Goal: Task Accomplishment & Management: Manage account settings

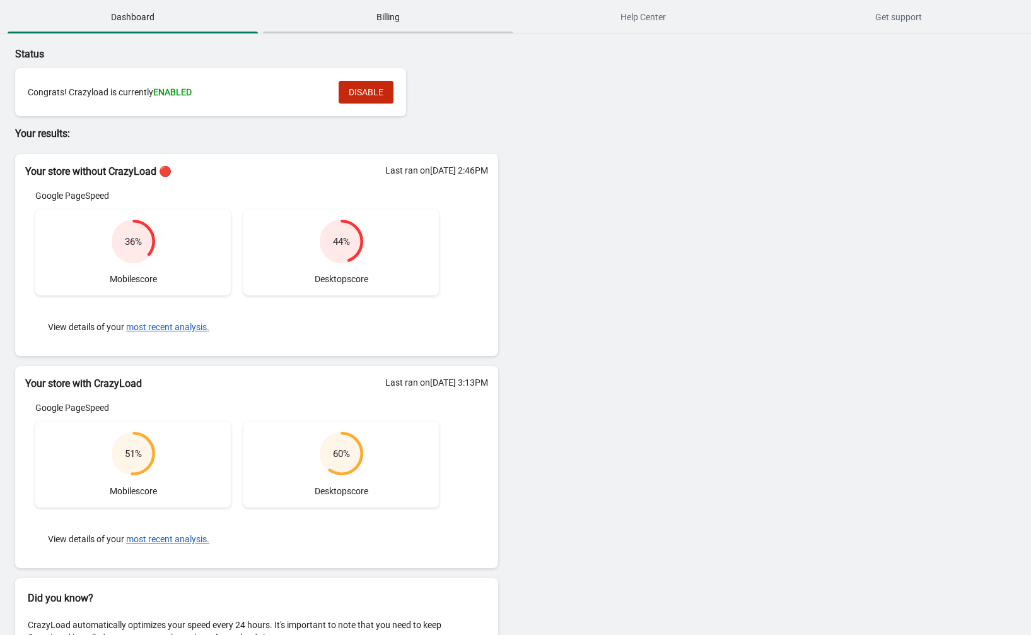
click at [413, 11] on span "Billing" at bounding box center [388, 17] width 250 height 23
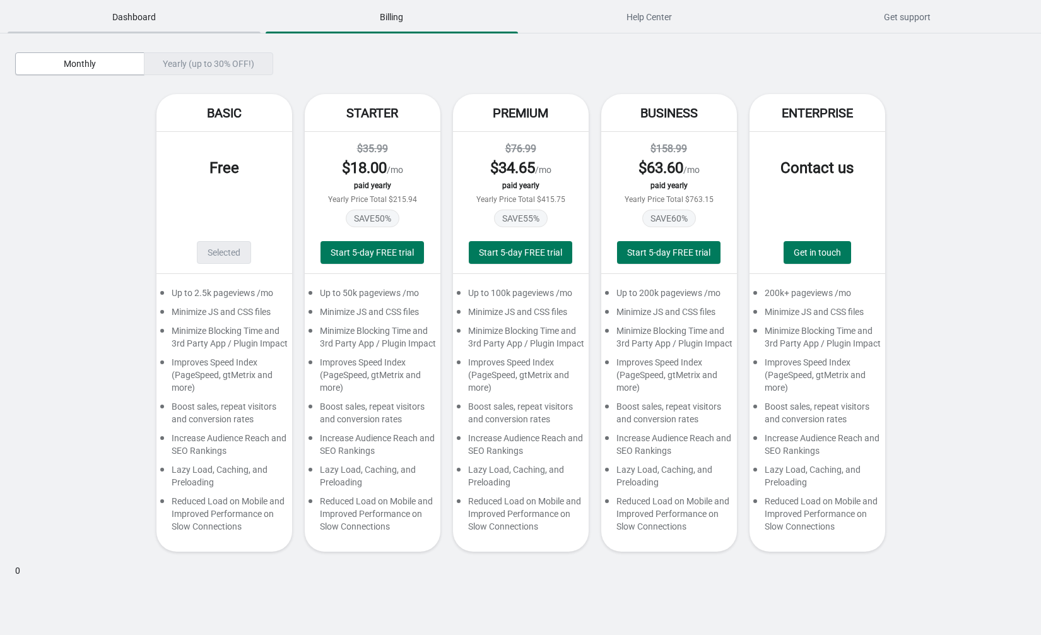
click at [131, 15] on span "Dashboard" at bounding box center [134, 17] width 253 height 23
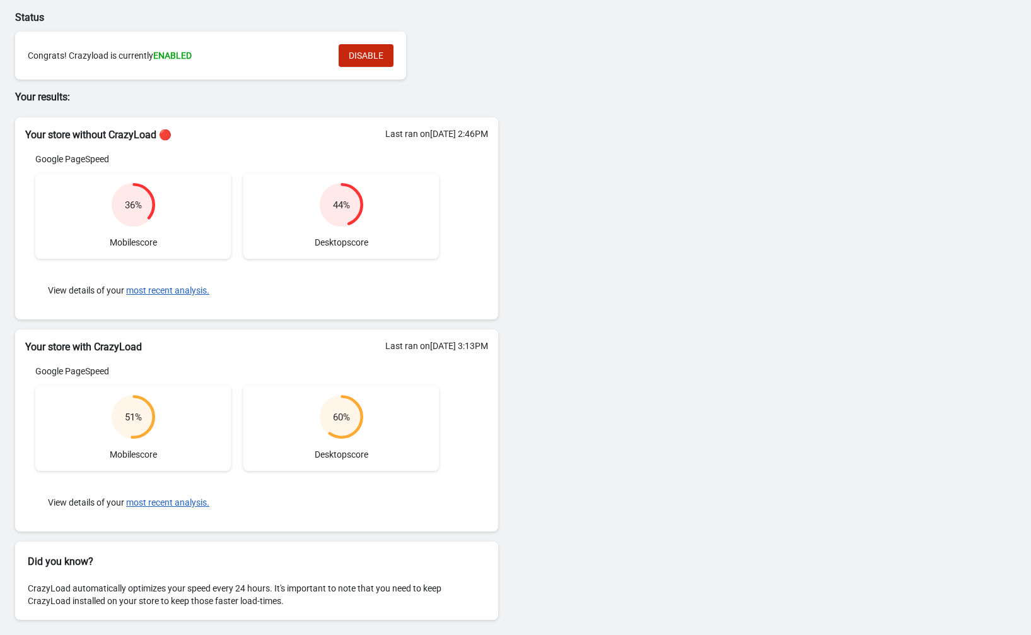
scroll to position [37, 0]
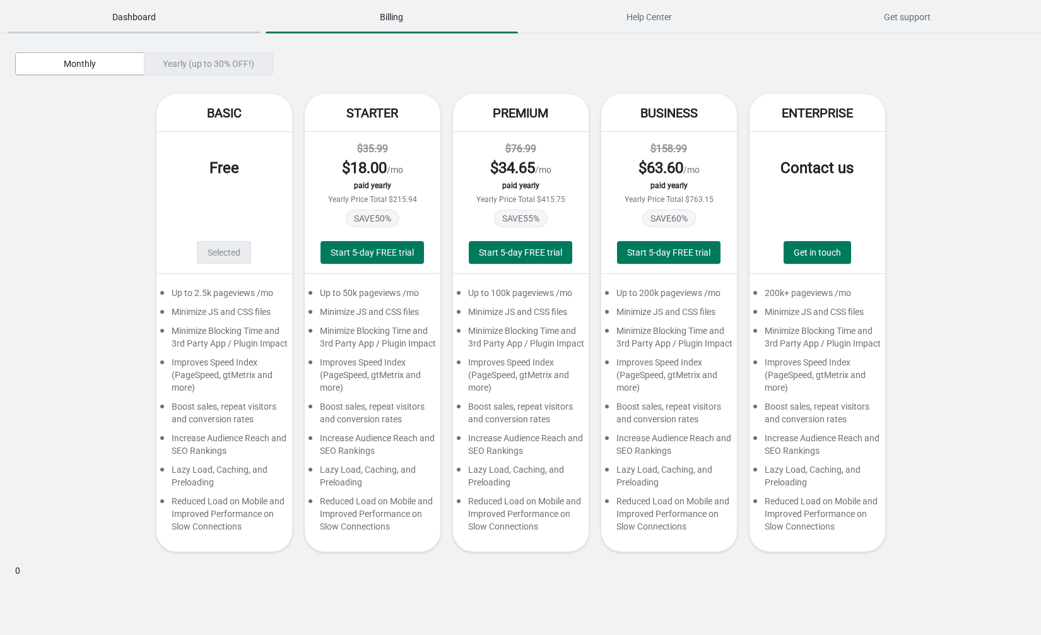
click at [95, 2] on button "Dashboard" at bounding box center [134, 17] width 258 height 33
